Goal: Task Accomplishment & Management: Manage account settings

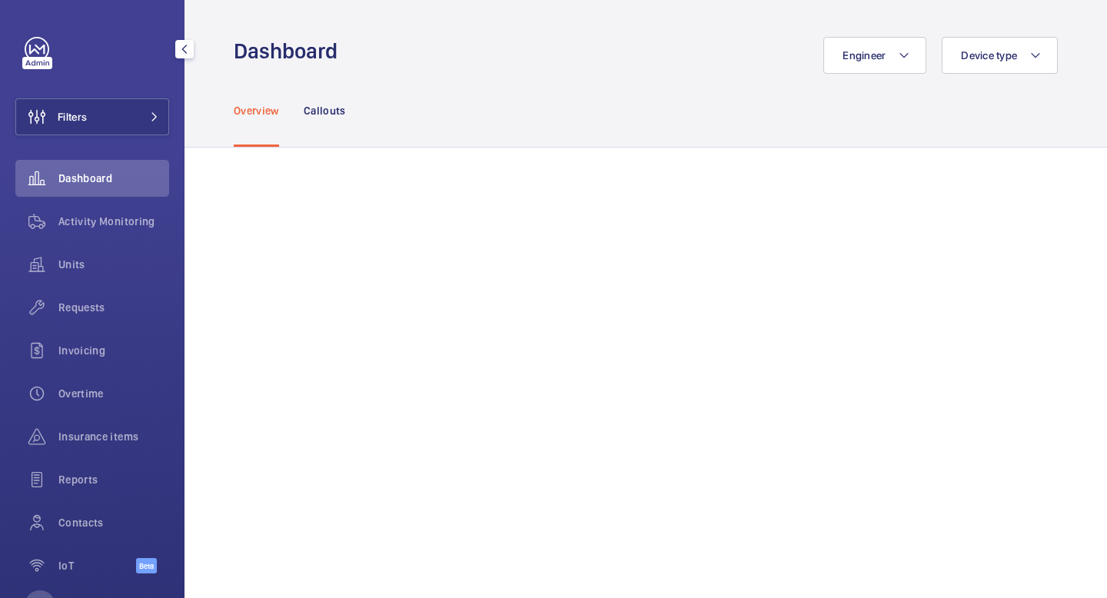
click at [137, 228] on span "Activity Monitoring" at bounding box center [113, 221] width 111 height 15
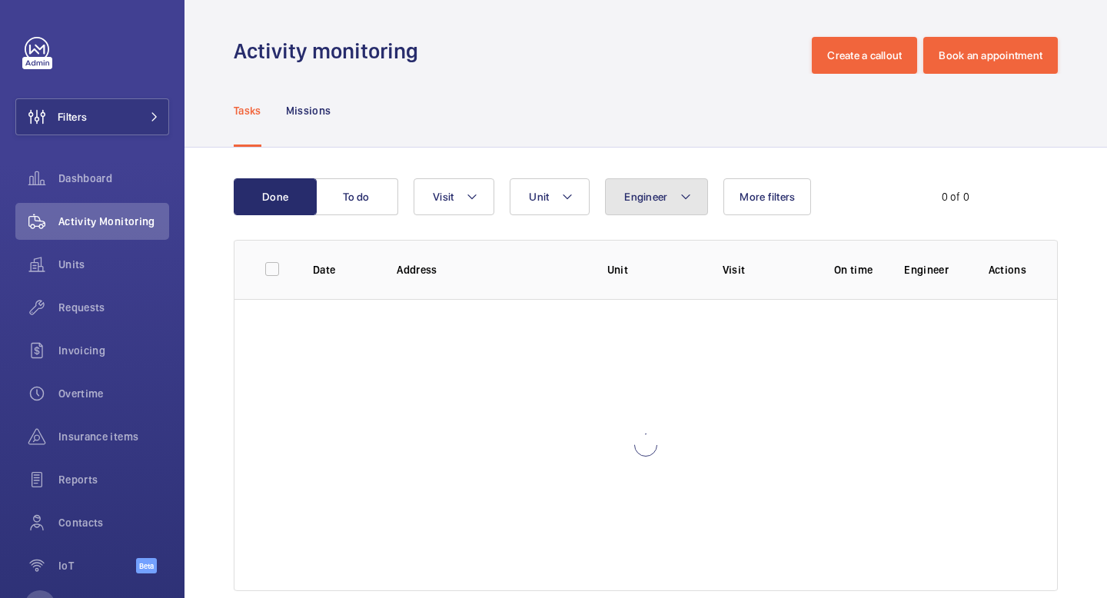
click at [663, 206] on button "Engineer" at bounding box center [656, 196] width 103 height 37
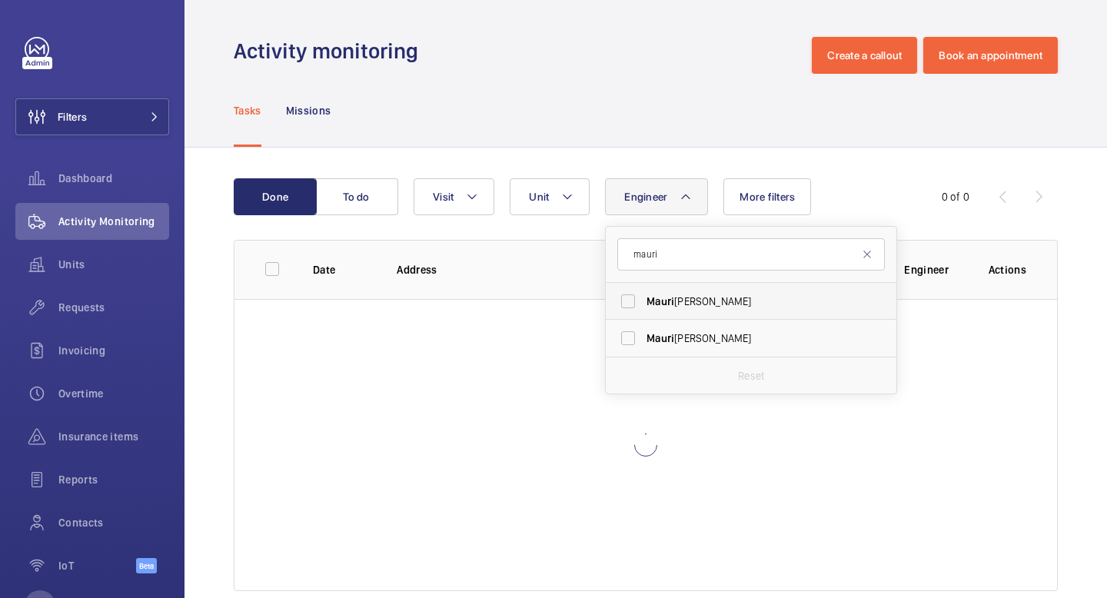
type input "mauri"
click at [714, 295] on span "[PERSON_NAME]" at bounding box center [751, 301] width 211 height 15
click at [643, 295] on input "[PERSON_NAME]" at bounding box center [628, 301] width 31 height 31
checkbox input "true"
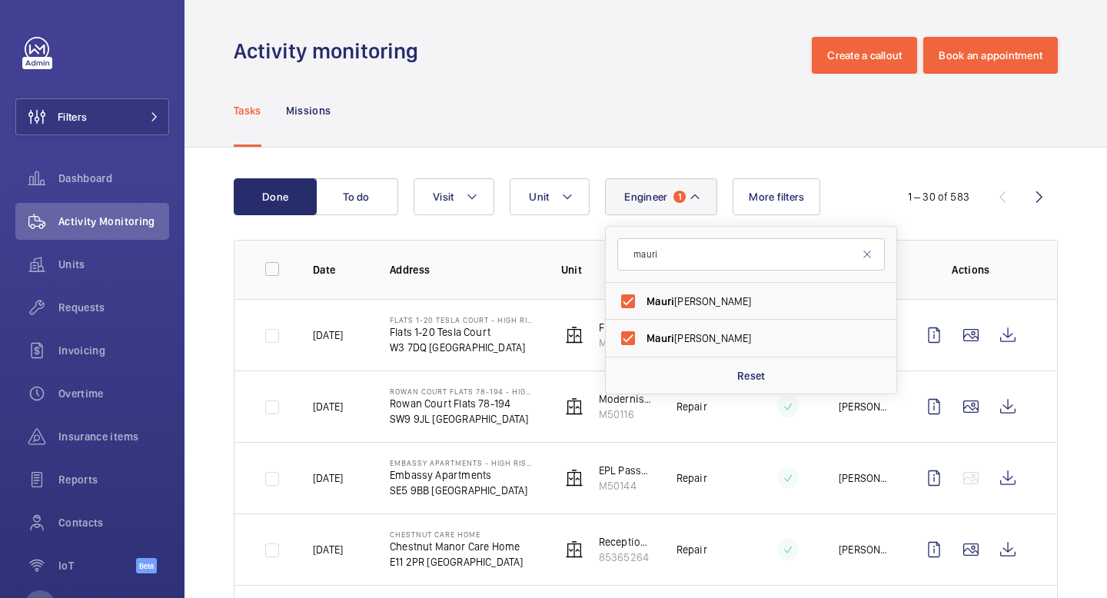
click at [860, 138] on div "Tasks Missions" at bounding box center [646, 110] width 824 height 73
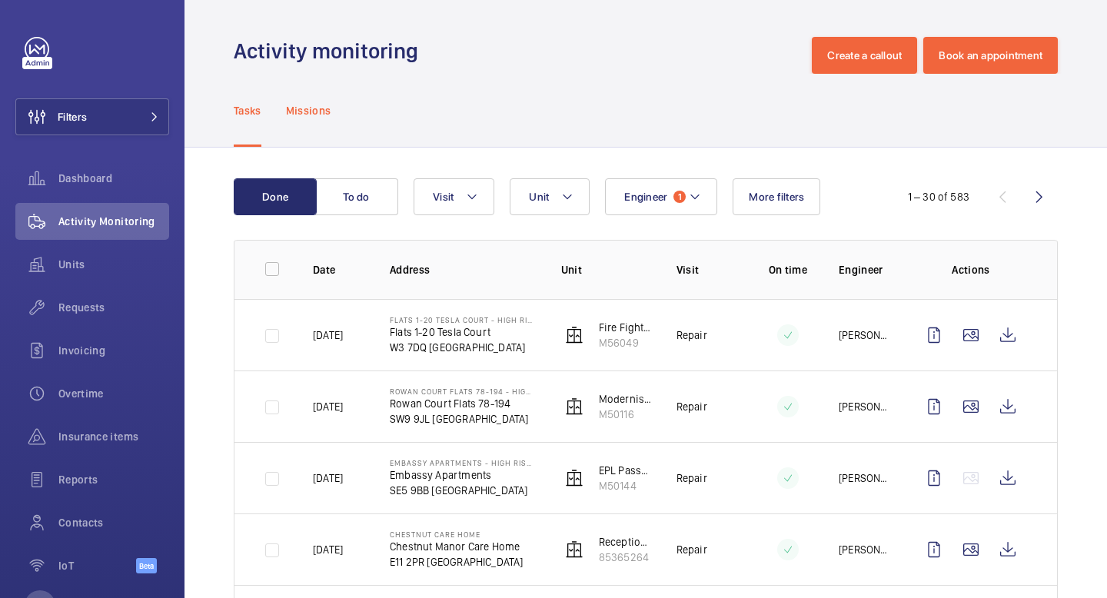
click at [316, 114] on p "Missions" at bounding box center [308, 110] width 45 height 15
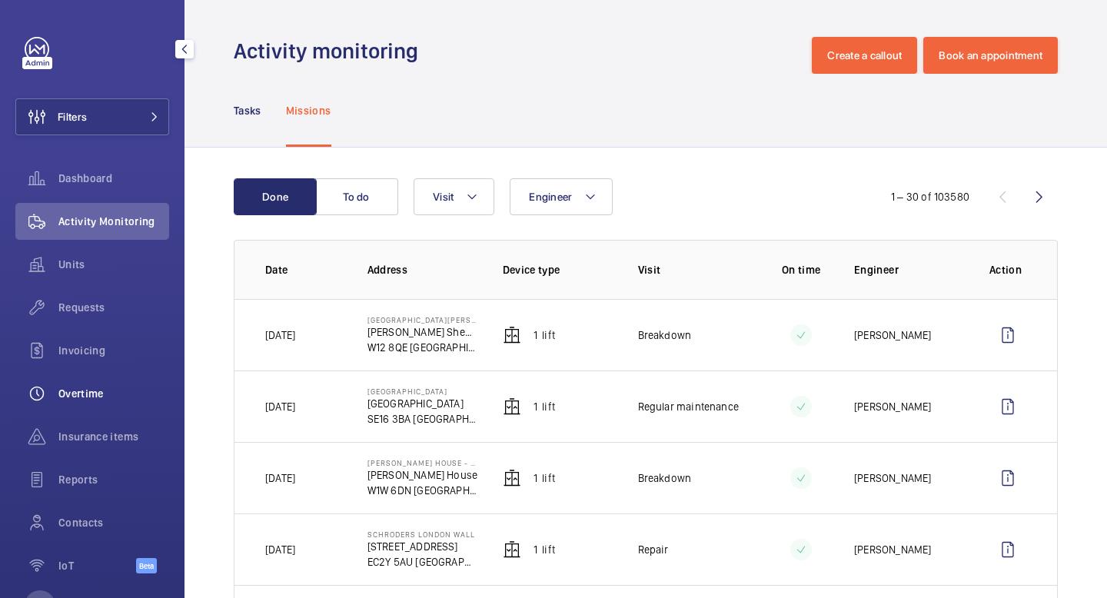
click at [83, 399] on span "Overtime" at bounding box center [113, 393] width 111 height 15
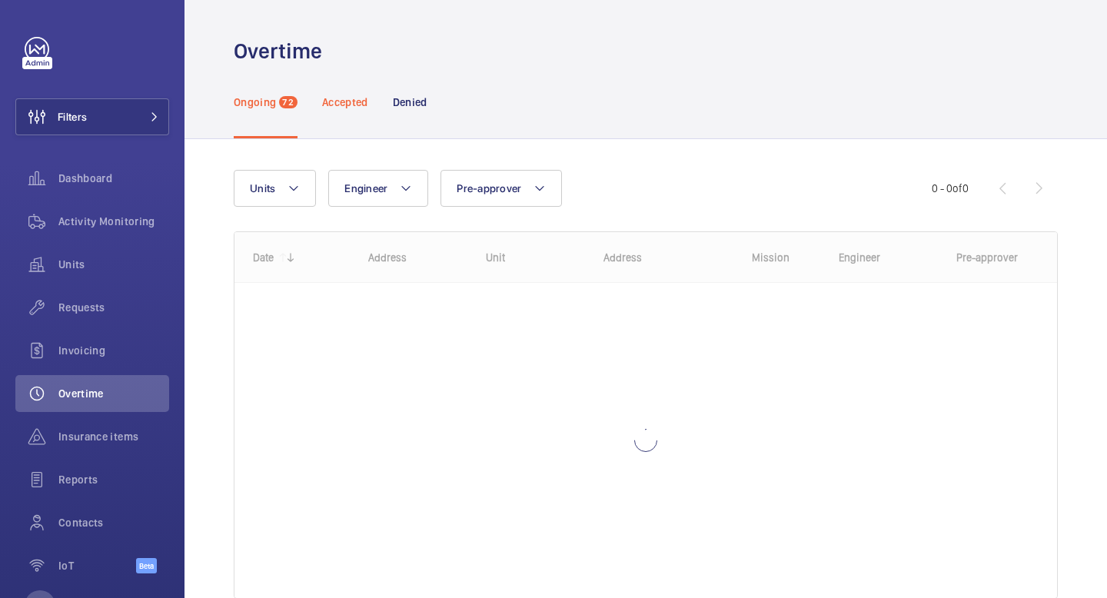
click at [345, 103] on p "Accepted" at bounding box center [345, 102] width 46 height 15
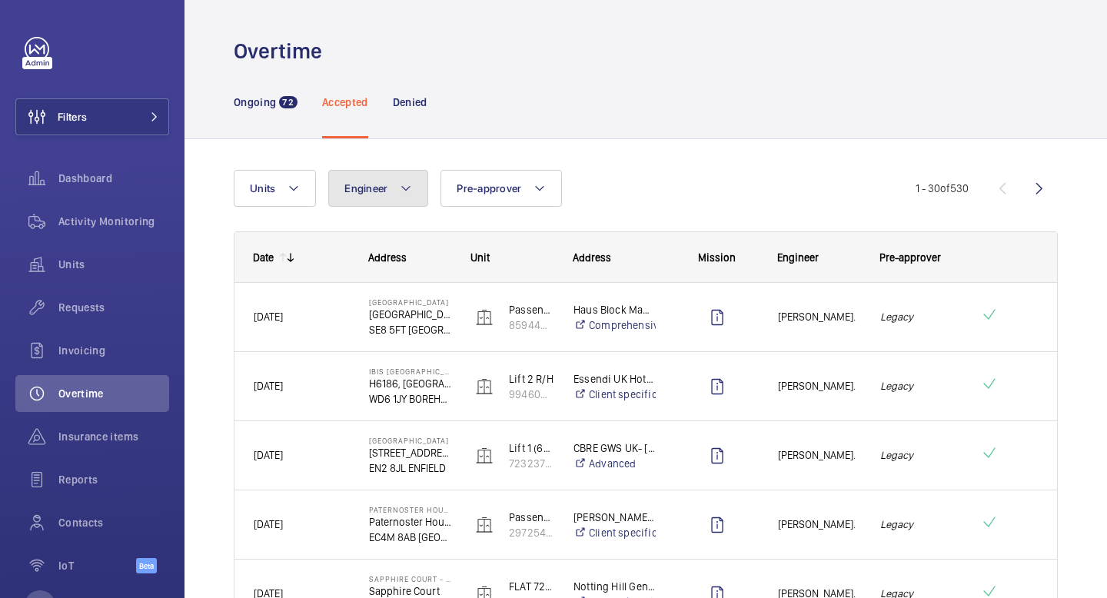
click at [414, 194] on button "Engineer" at bounding box center [378, 188] width 100 height 37
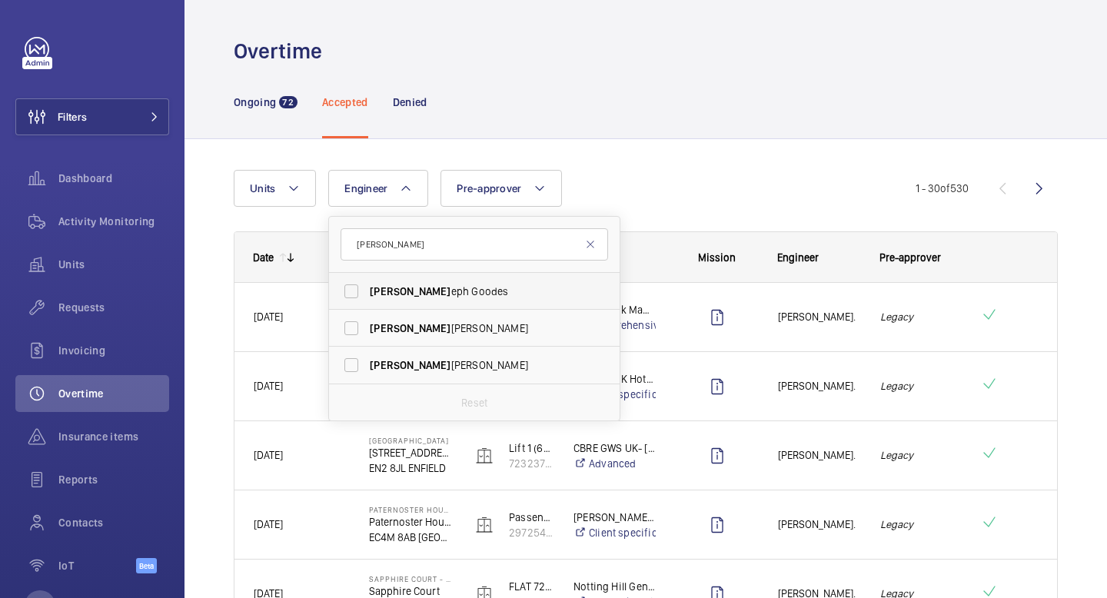
type input "[PERSON_NAME]"
click at [448, 292] on span "[PERSON_NAME] eph Goodes" at bounding box center [475, 291] width 211 height 15
click at [367, 292] on input "[PERSON_NAME] eph Goodes" at bounding box center [351, 291] width 31 height 31
checkbox input "true"
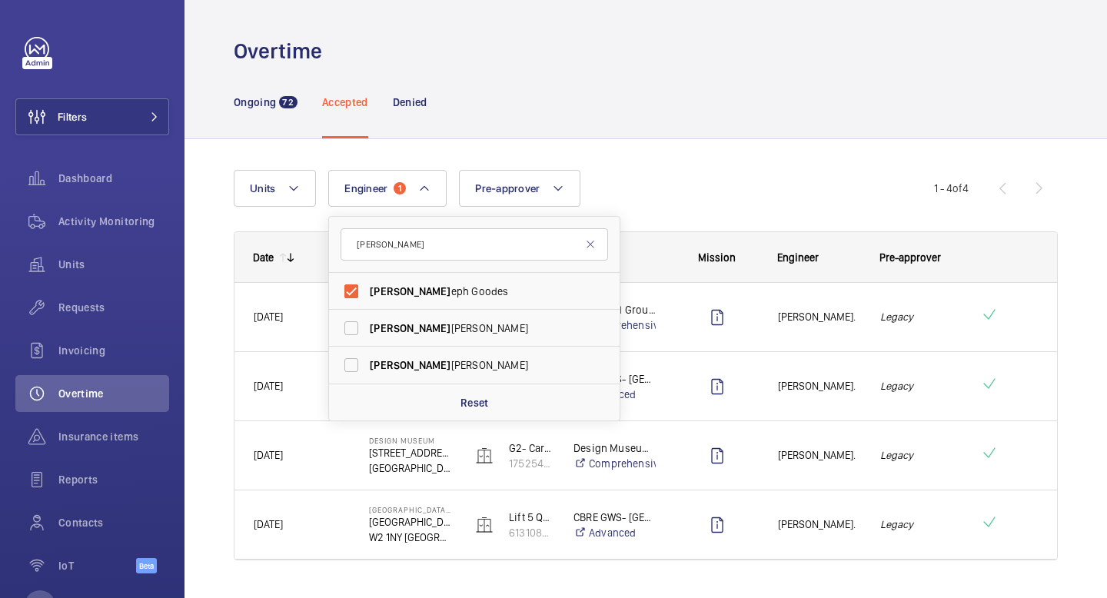
click at [812, 192] on div "Units Engineer 1 [PERSON_NAME] [PERSON_NAME] [PERSON_NAME] [PERSON_NAME] Reset …" at bounding box center [584, 188] width 700 height 37
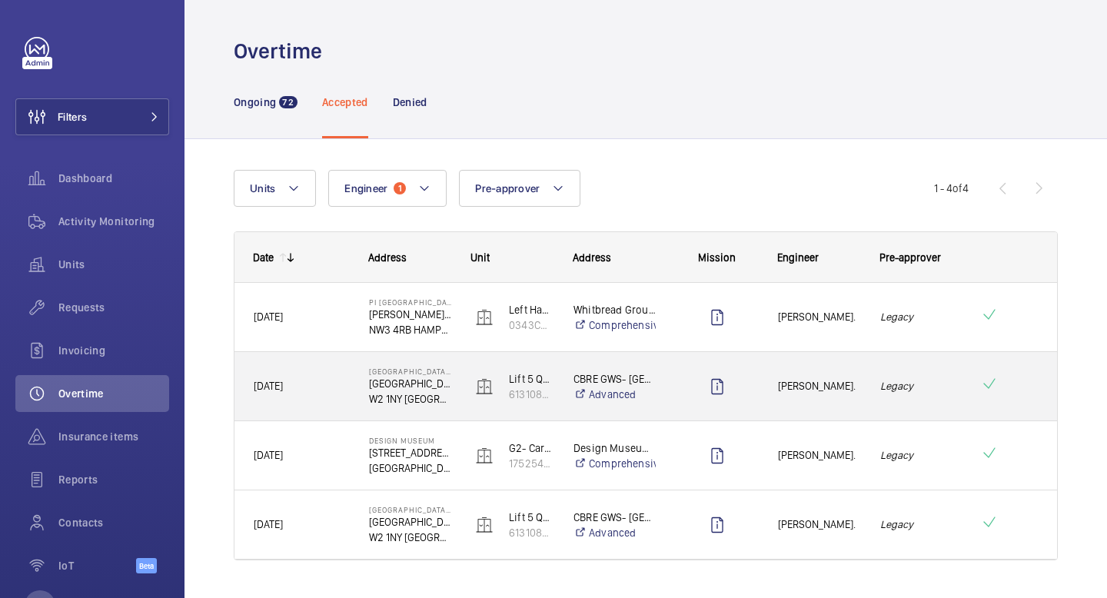
scroll to position [36, 0]
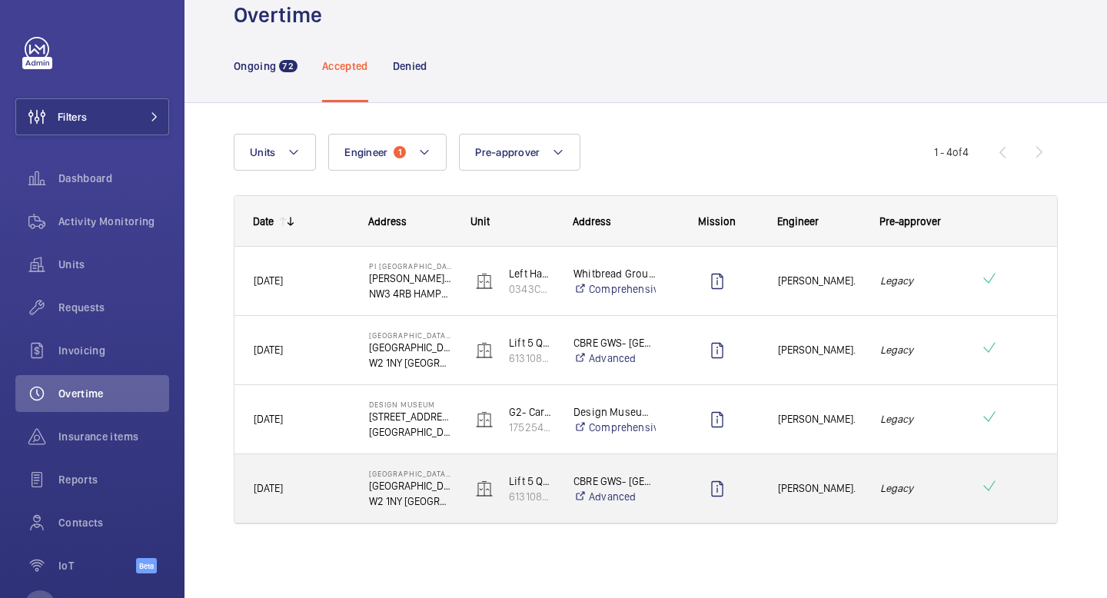
click at [841, 487] on span "[PERSON_NAME]." at bounding box center [819, 489] width 82 height 18
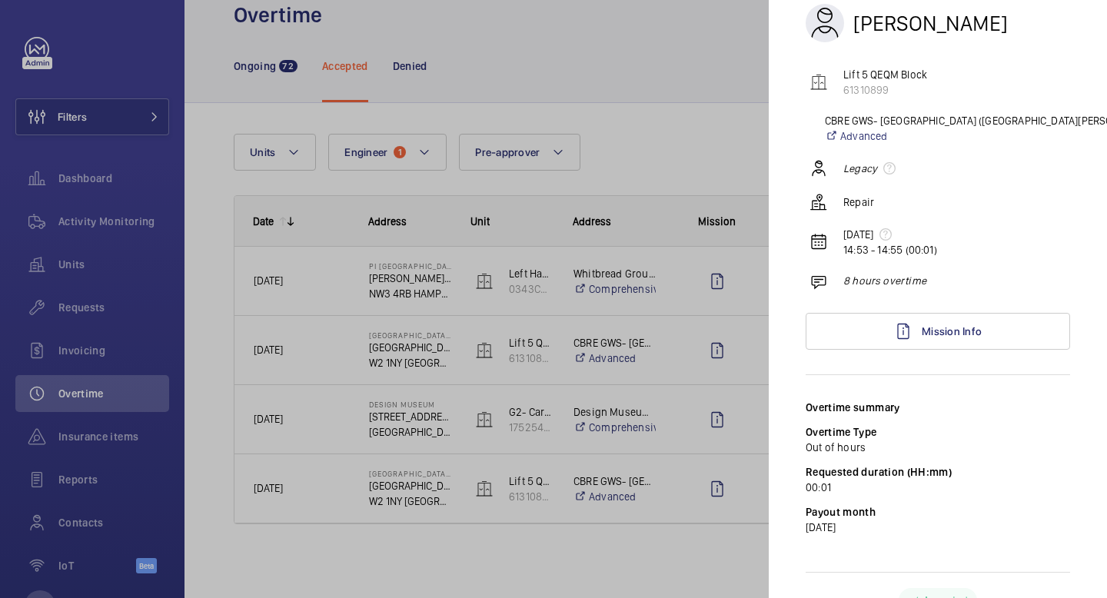
scroll to position [90, 0]
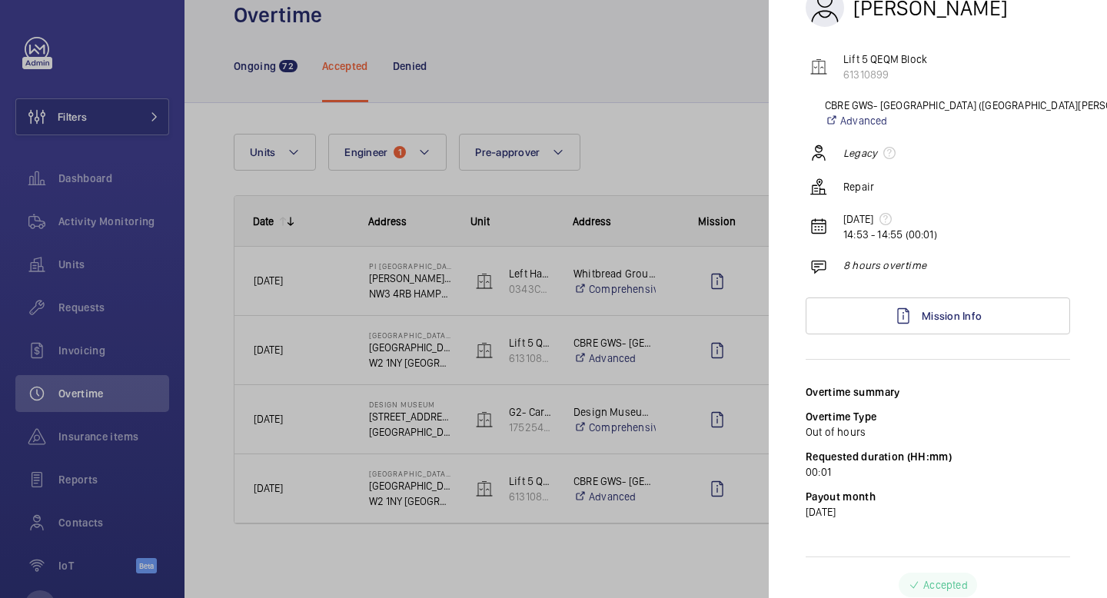
click at [636, 428] on div at bounding box center [553, 299] width 1107 height 598
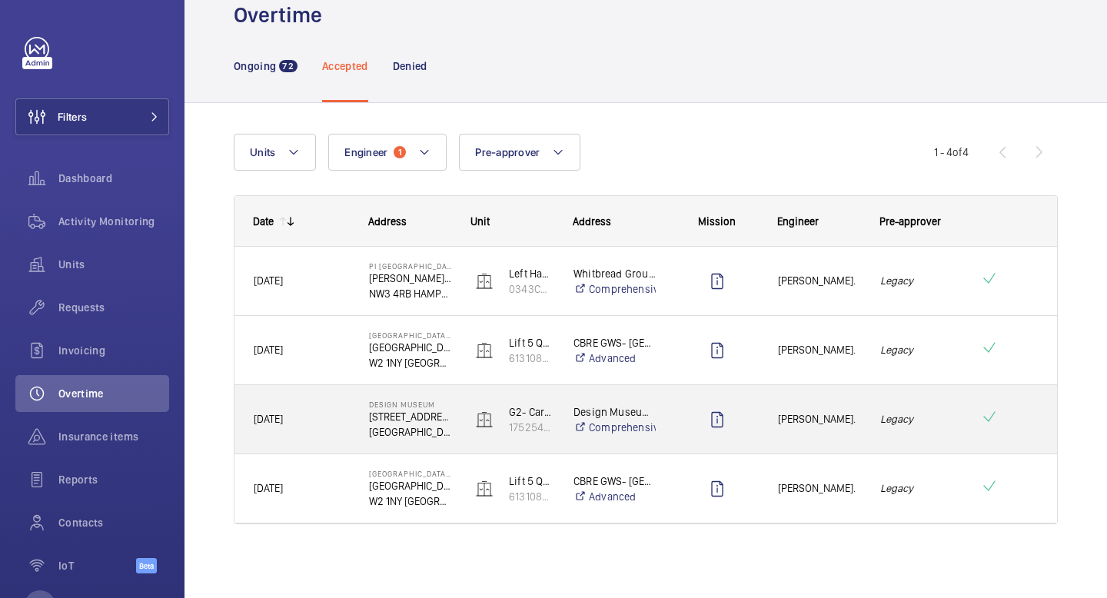
click at [686, 428] on div at bounding box center [717, 419] width 82 height 38
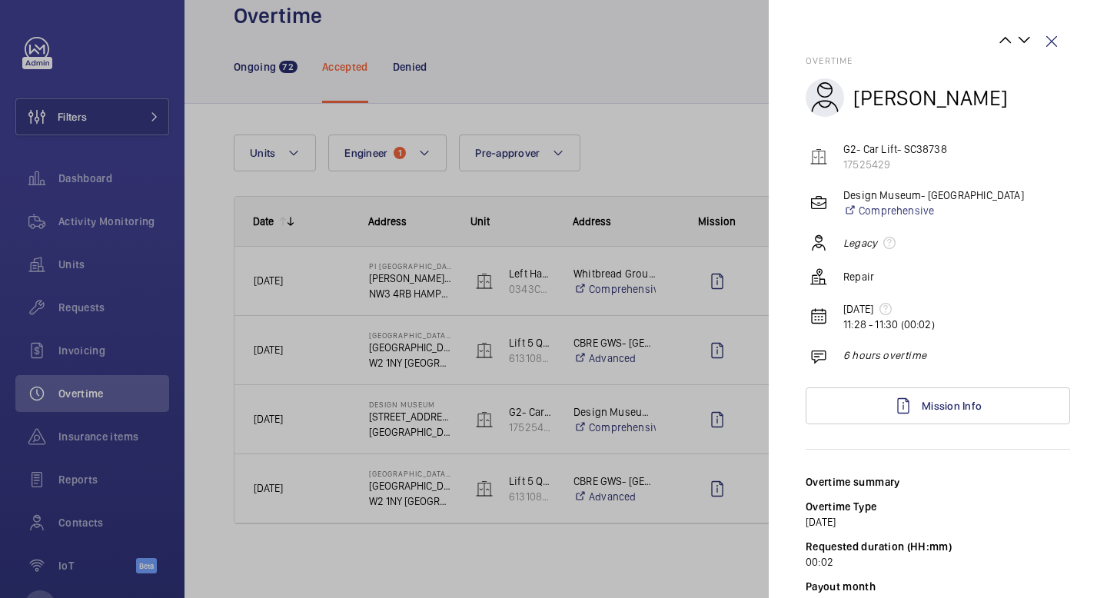
scroll to position [36, 0]
click at [670, 344] on div at bounding box center [553, 299] width 1107 height 598
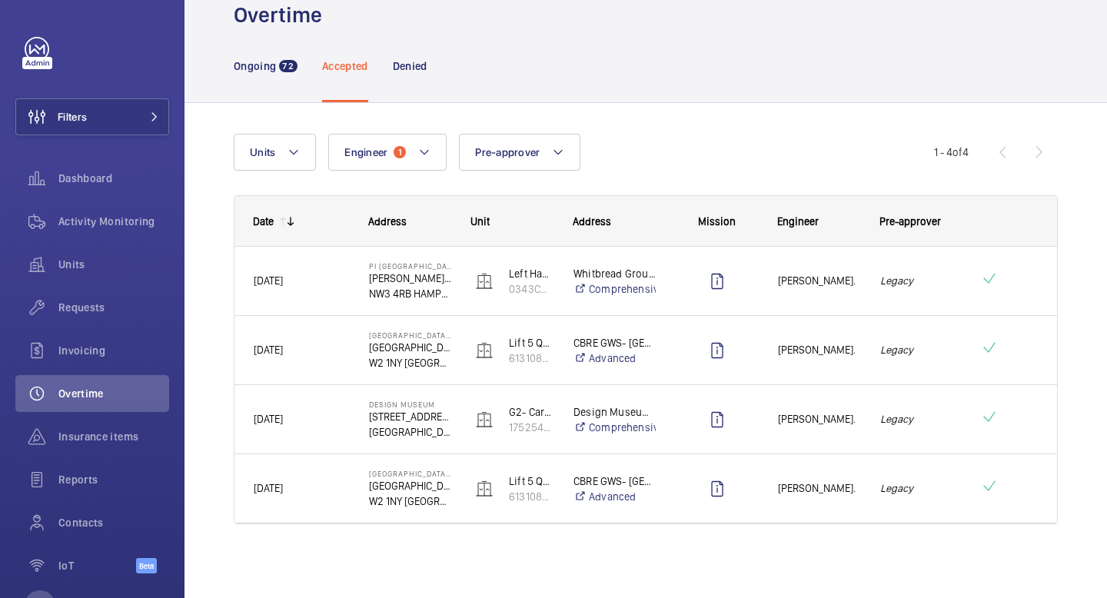
click at [670, 344] on mat-sidenav-container "Filters Dashboard Activity Monitoring Units Requests Invoicing Overtime Insuran…" at bounding box center [553, 299] width 1107 height 598
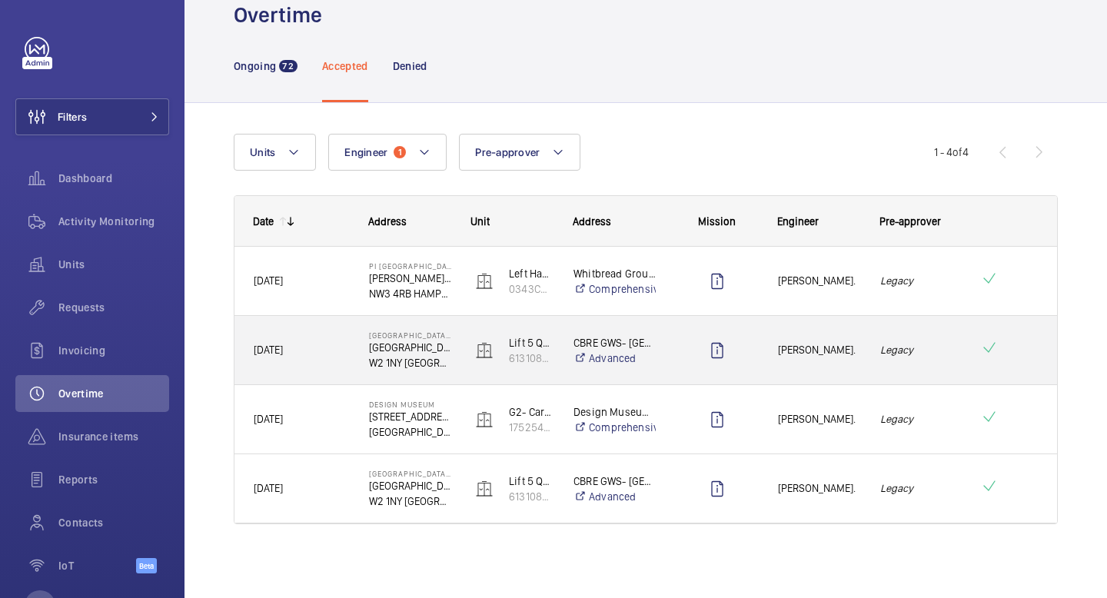
click at [670, 344] on div at bounding box center [707, 350] width 101 height 69
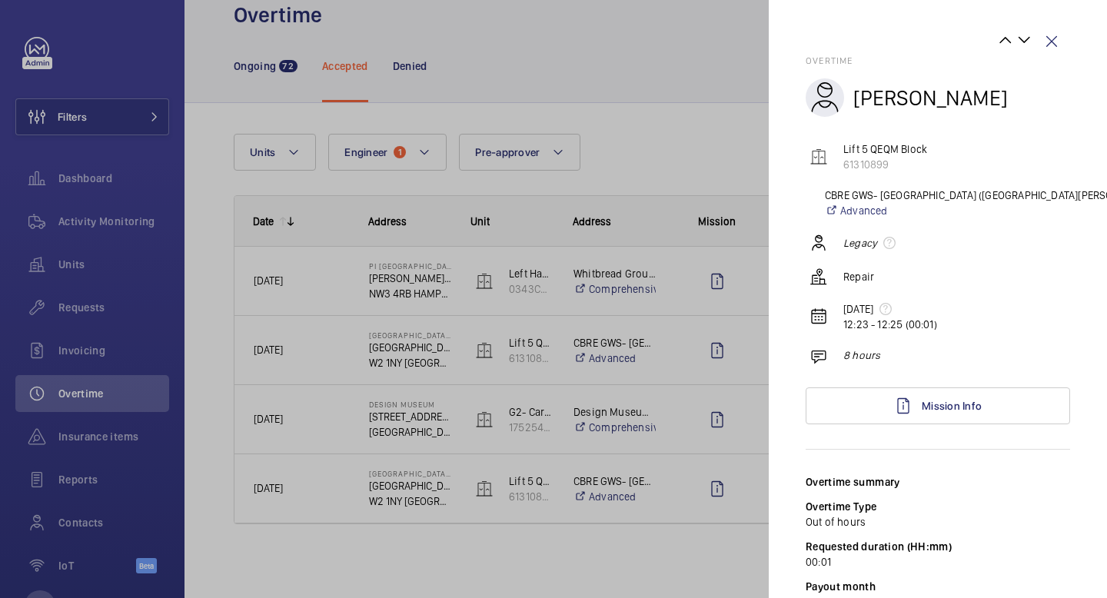
click at [667, 281] on div at bounding box center [553, 299] width 1107 height 598
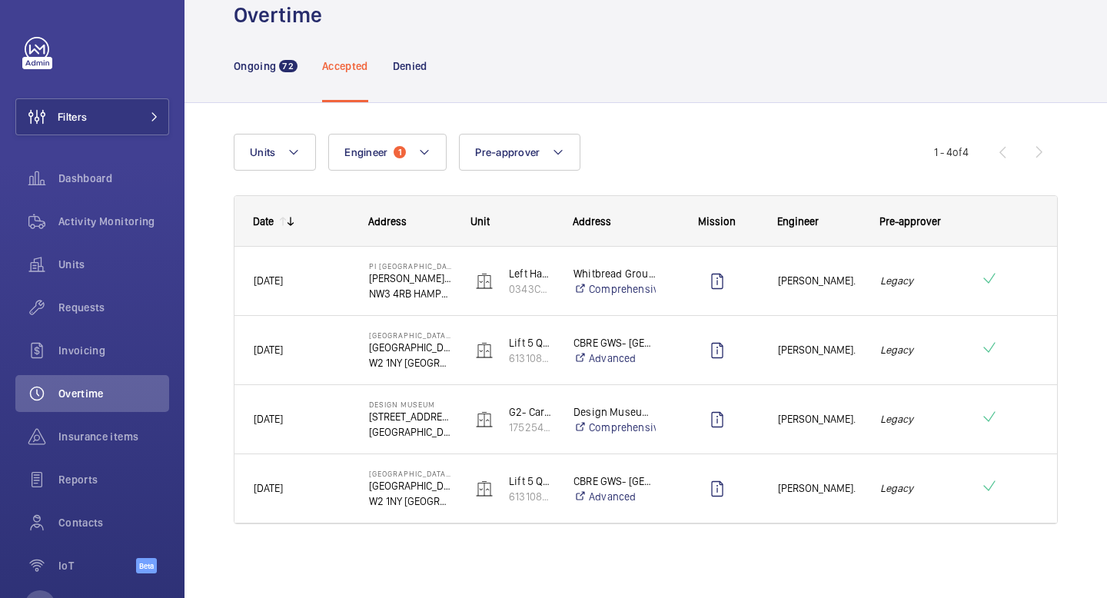
click at [667, 281] on mat-sidenav-container "Filters Dashboard Activity Monitoring Units Requests Invoicing Overtime Insuran…" at bounding box center [553, 299] width 1107 height 598
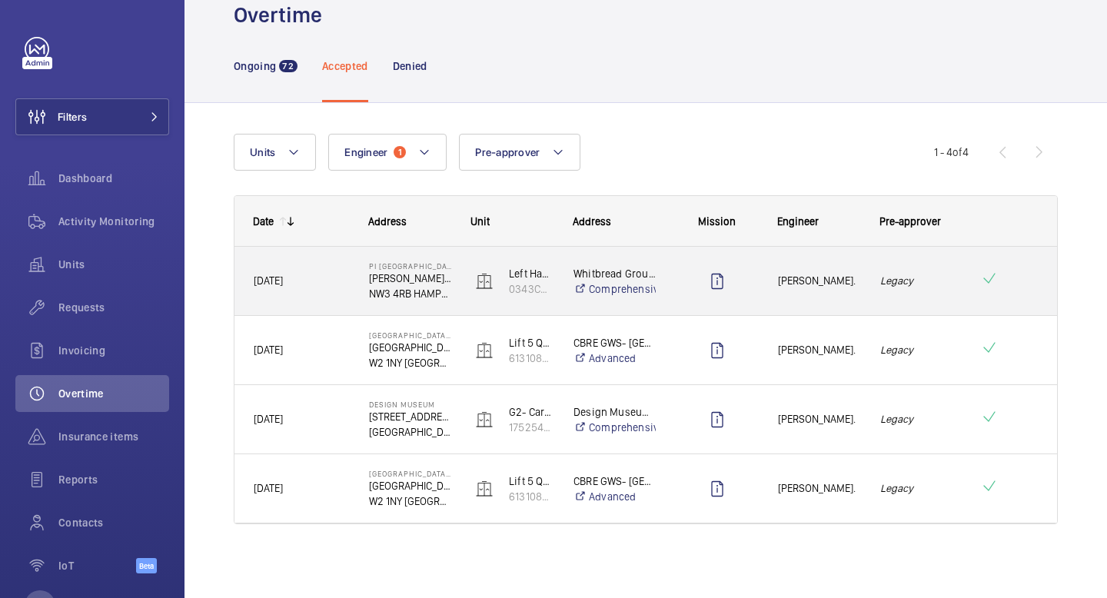
click at [667, 281] on div at bounding box center [707, 281] width 101 height 69
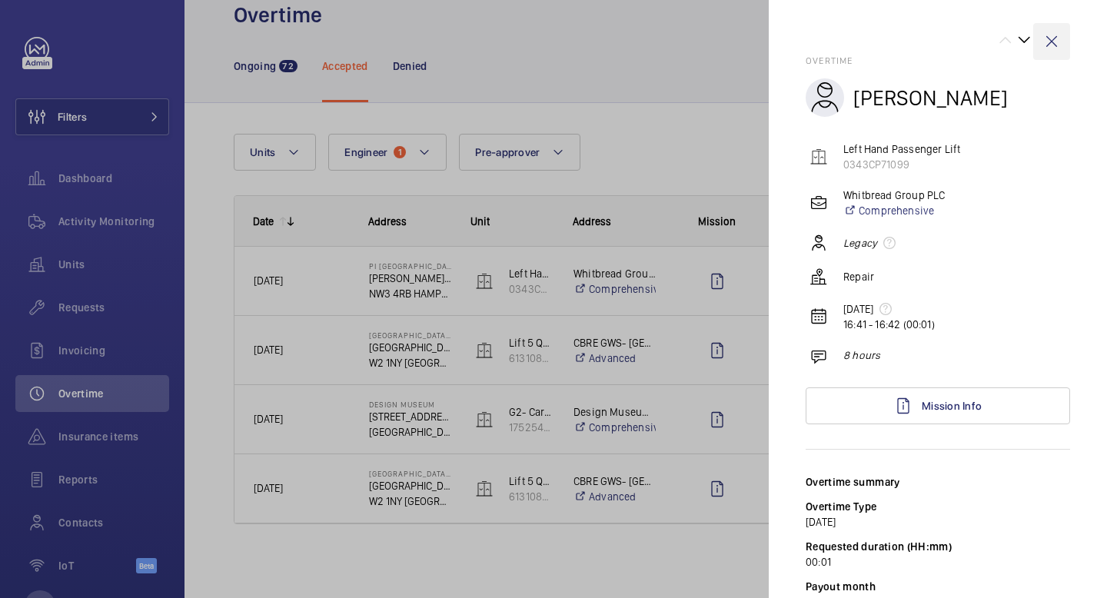
click at [1050, 41] on wm-front-icon-button at bounding box center [1051, 41] width 37 height 37
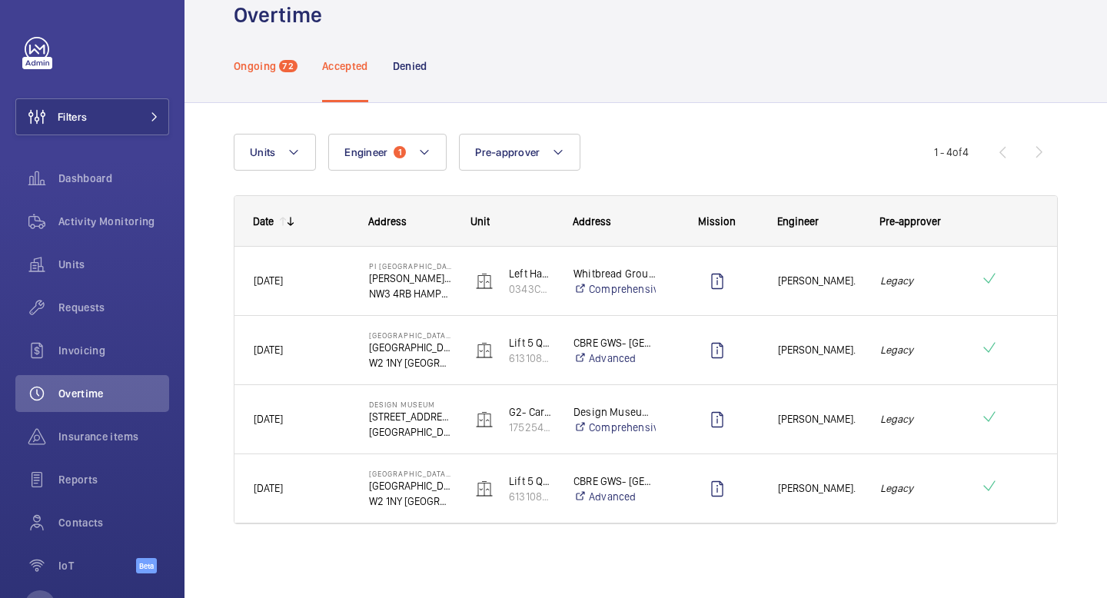
click at [278, 88] on div "Ongoing 72" at bounding box center [266, 65] width 64 height 73
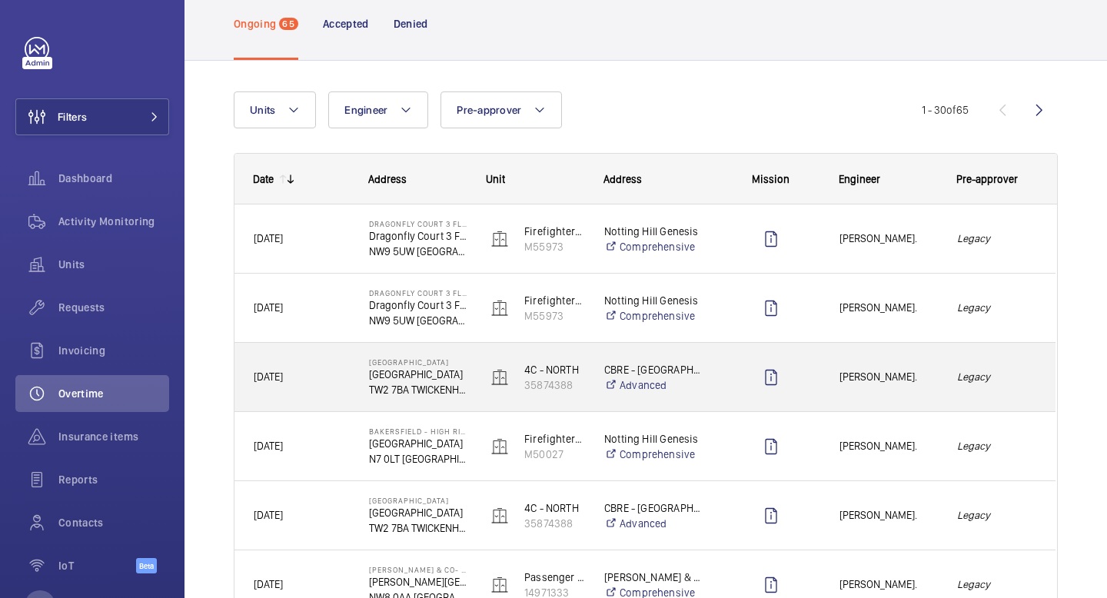
scroll to position [123, 0]
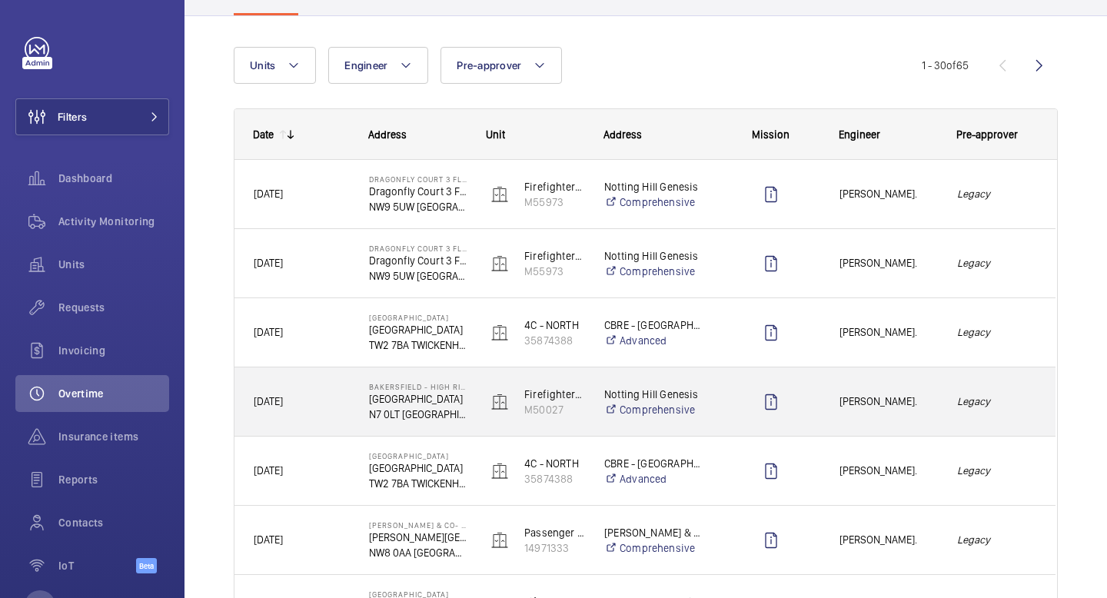
click at [992, 398] on em "Legacy" at bounding box center [996, 402] width 79 height 18
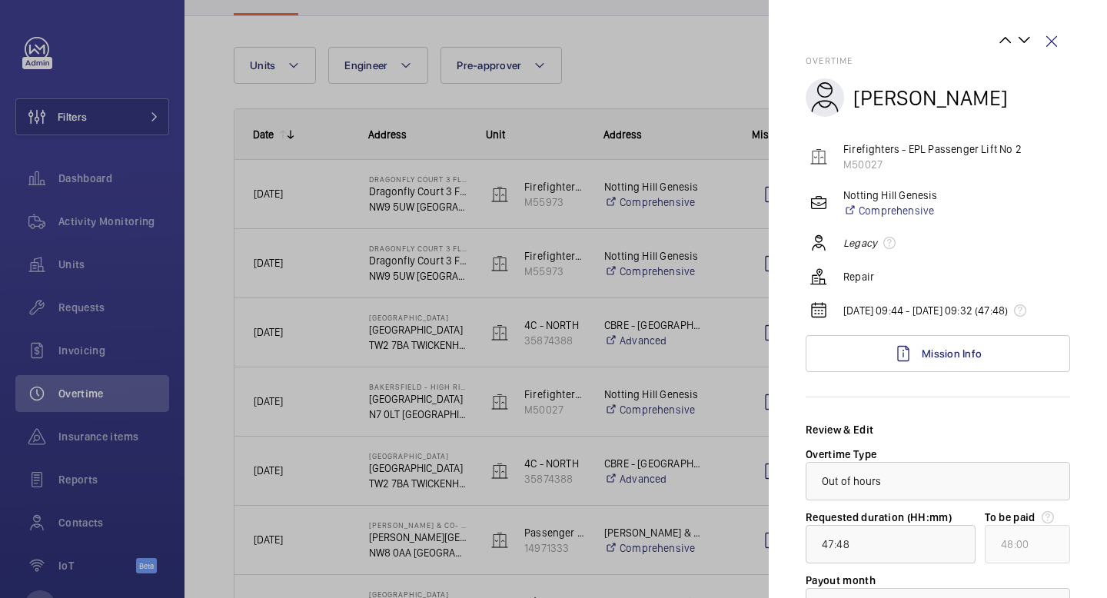
scroll to position [149, 0]
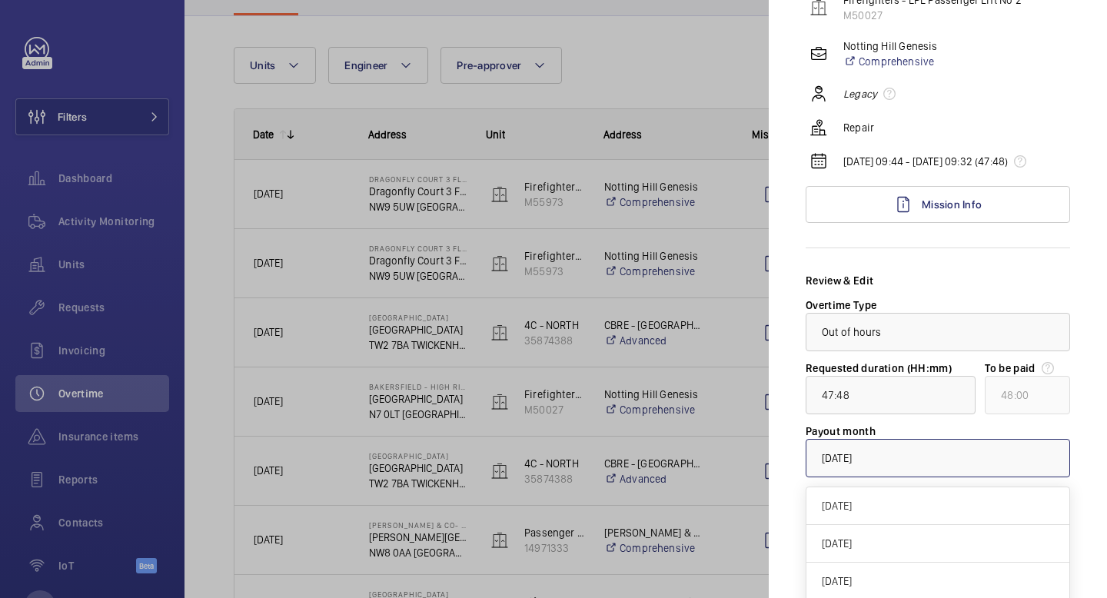
click at [998, 475] on div at bounding box center [937, 458] width 263 height 37
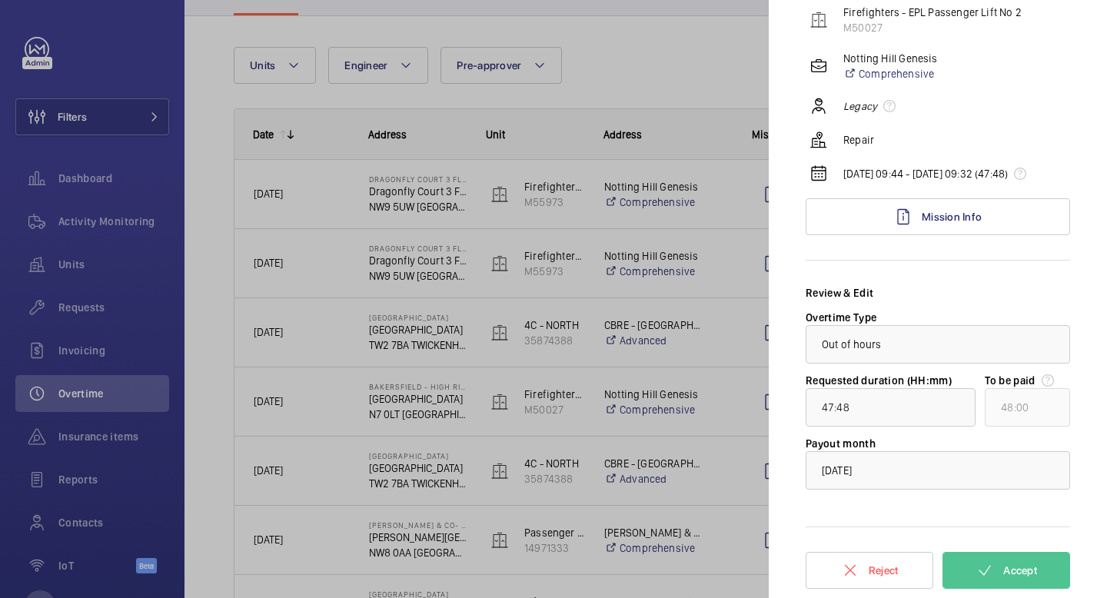
click at [1085, 400] on mat-sidenav "Overtime [PERSON_NAME] Firefighters - EPL Passenger Lift No 2 M50027 Notting Hi…" at bounding box center [938, 299] width 338 height 598
click at [686, 95] on div at bounding box center [553, 299] width 1107 height 598
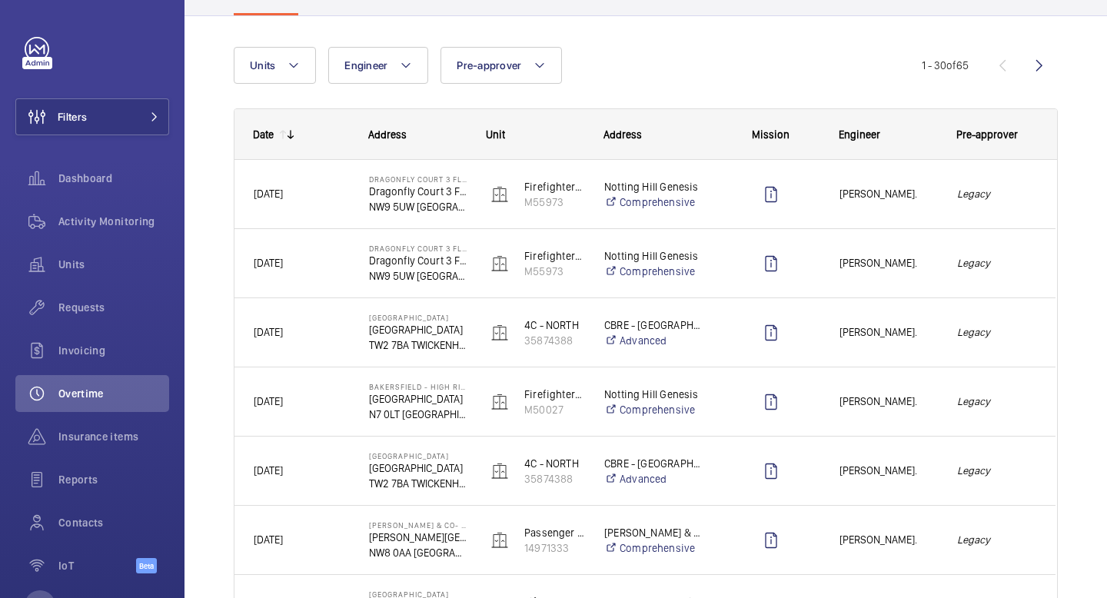
scroll to position [0, 0]
